Goal: Transaction & Acquisition: Purchase product/service

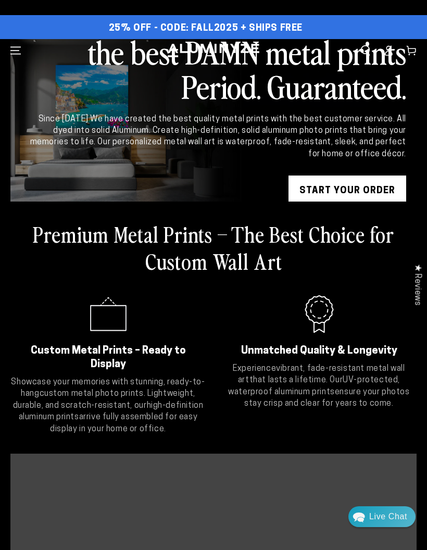
click at [15, 56] on span "Menu" at bounding box center [15, 50] width 23 height 23
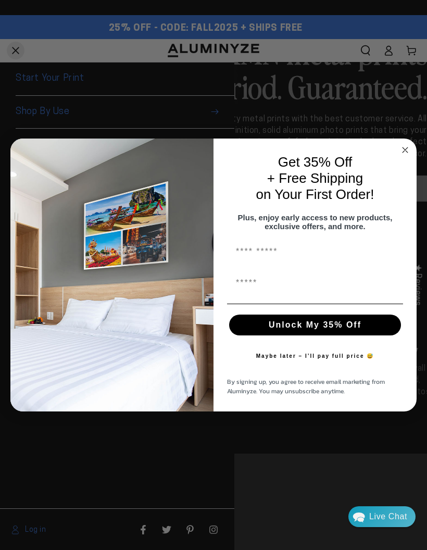
click at [323, 259] on input "First Name" at bounding box center [315, 251] width 176 height 21
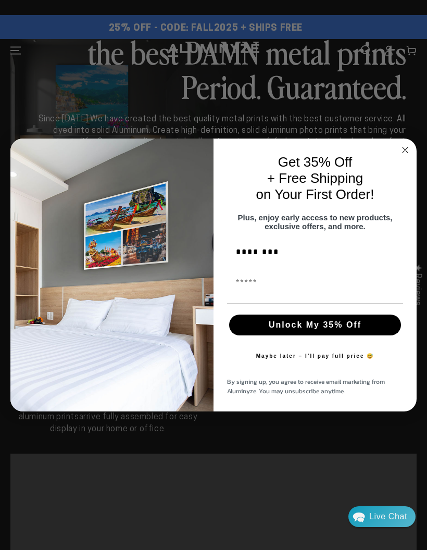
type input "********"
click at [303, 293] on input "First Name" at bounding box center [315, 282] width 176 height 21
type input "**********"
click at [357, 327] on button "Unlock My 35% Off" at bounding box center [315, 325] width 172 height 21
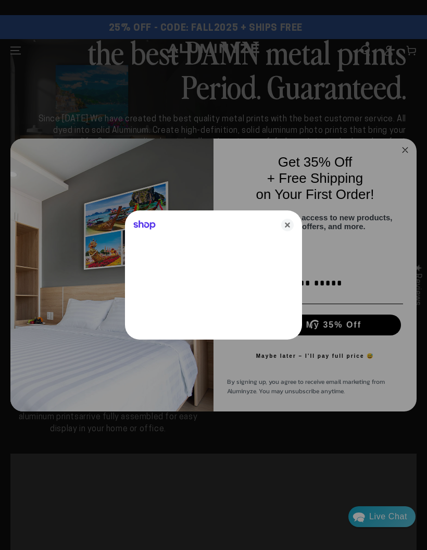
click at [291, 227] on icon "Close" at bounding box center [287, 225] width 12 height 12
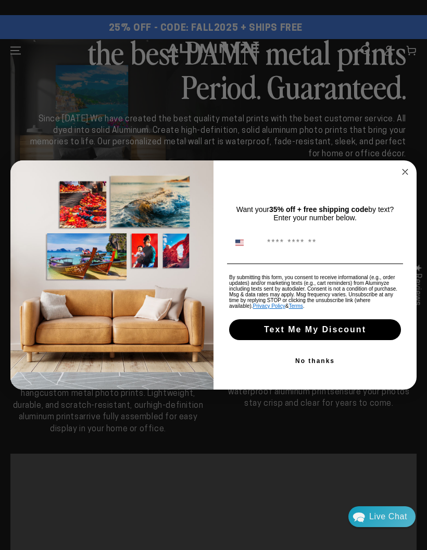
click at [406, 174] on circle "Close dialog" at bounding box center [405, 172] width 12 height 12
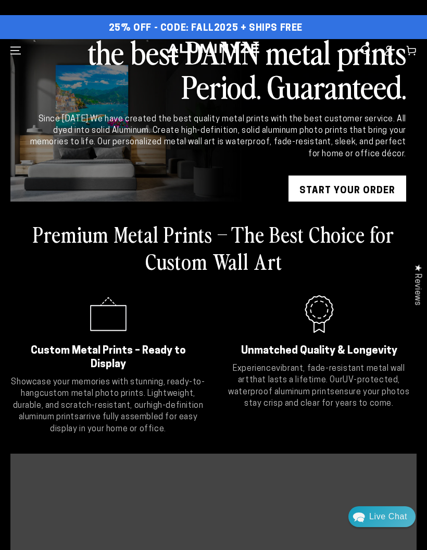
click at [18, 54] on icon "Menu" at bounding box center [15, 50] width 10 height 7
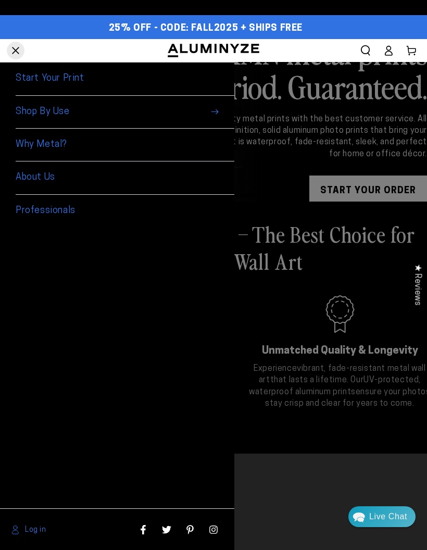
click at [212, 116] on span "Shop By Use" at bounding box center [125, 112] width 219 height 33
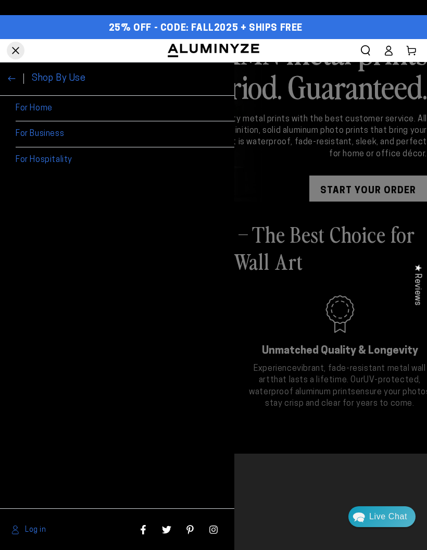
click at [203, 114] on link "For Home" at bounding box center [125, 109] width 219 height 26
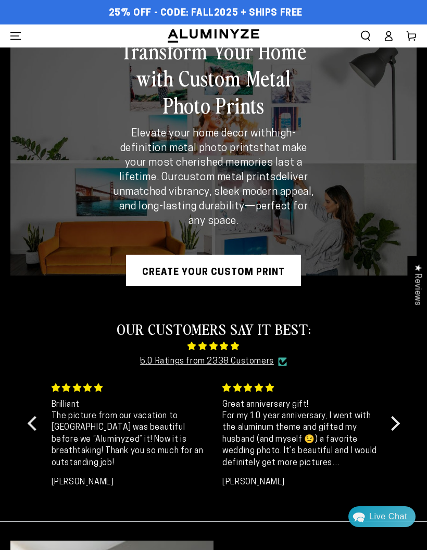
click at [26, 32] on span "Menu" at bounding box center [15, 35] width 23 height 23
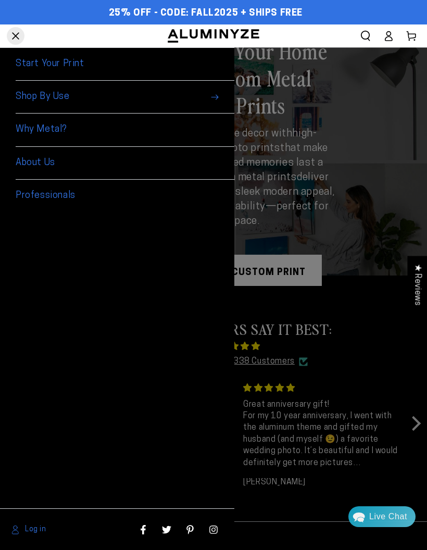
click at [217, 102] on span "Shop By Use" at bounding box center [125, 97] width 219 height 33
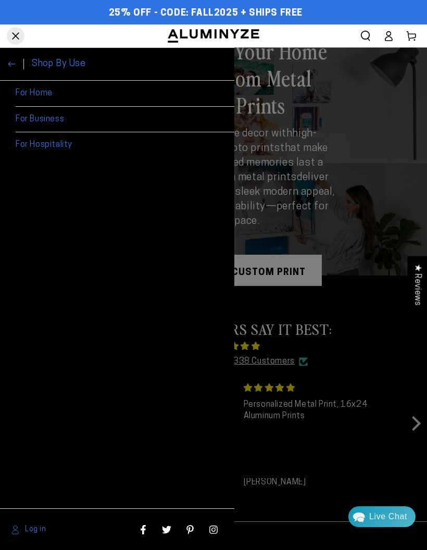
click at [8, 63] on icon at bounding box center [12, 64] width 8 height 8
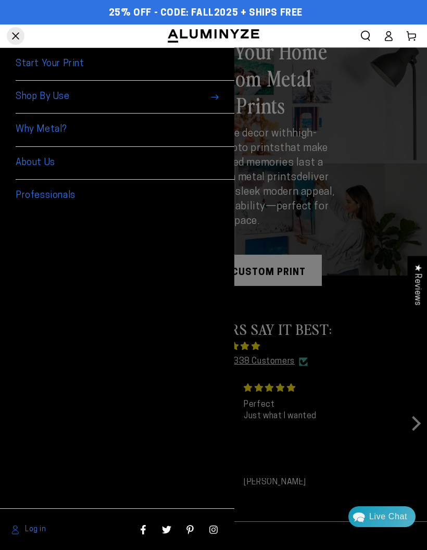
click at [71, 64] on link "Start Your Print" at bounding box center [125, 64] width 219 height 33
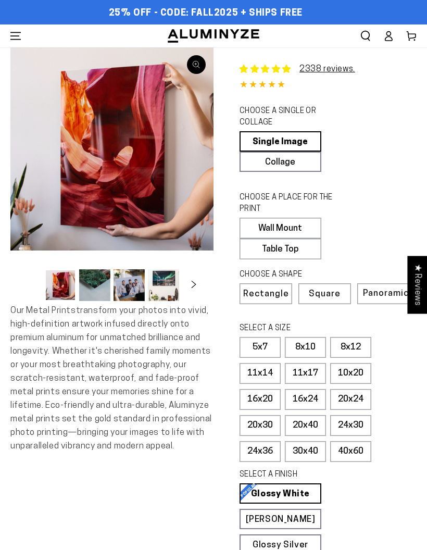
select select "**********"
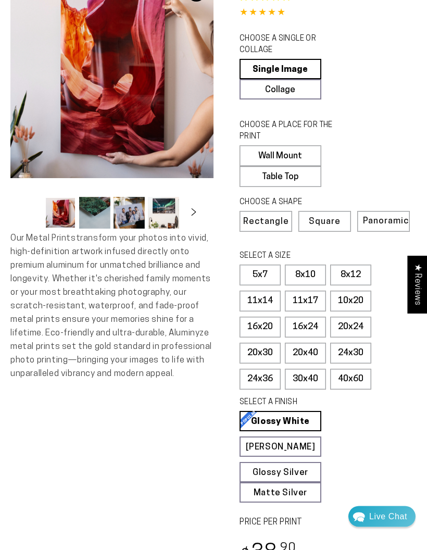
scroll to position [72, 0]
click at [265, 374] on label "24x36" at bounding box center [260, 379] width 41 height 21
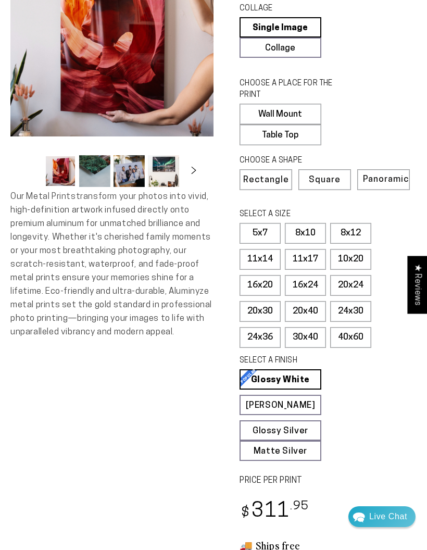
click at [269, 308] on label "20x30" at bounding box center [260, 311] width 41 height 21
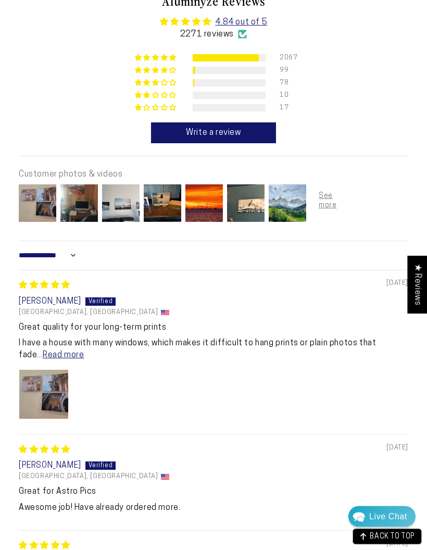
scroll to position [767, 0]
